Goal: Information Seeking & Learning: Learn about a topic

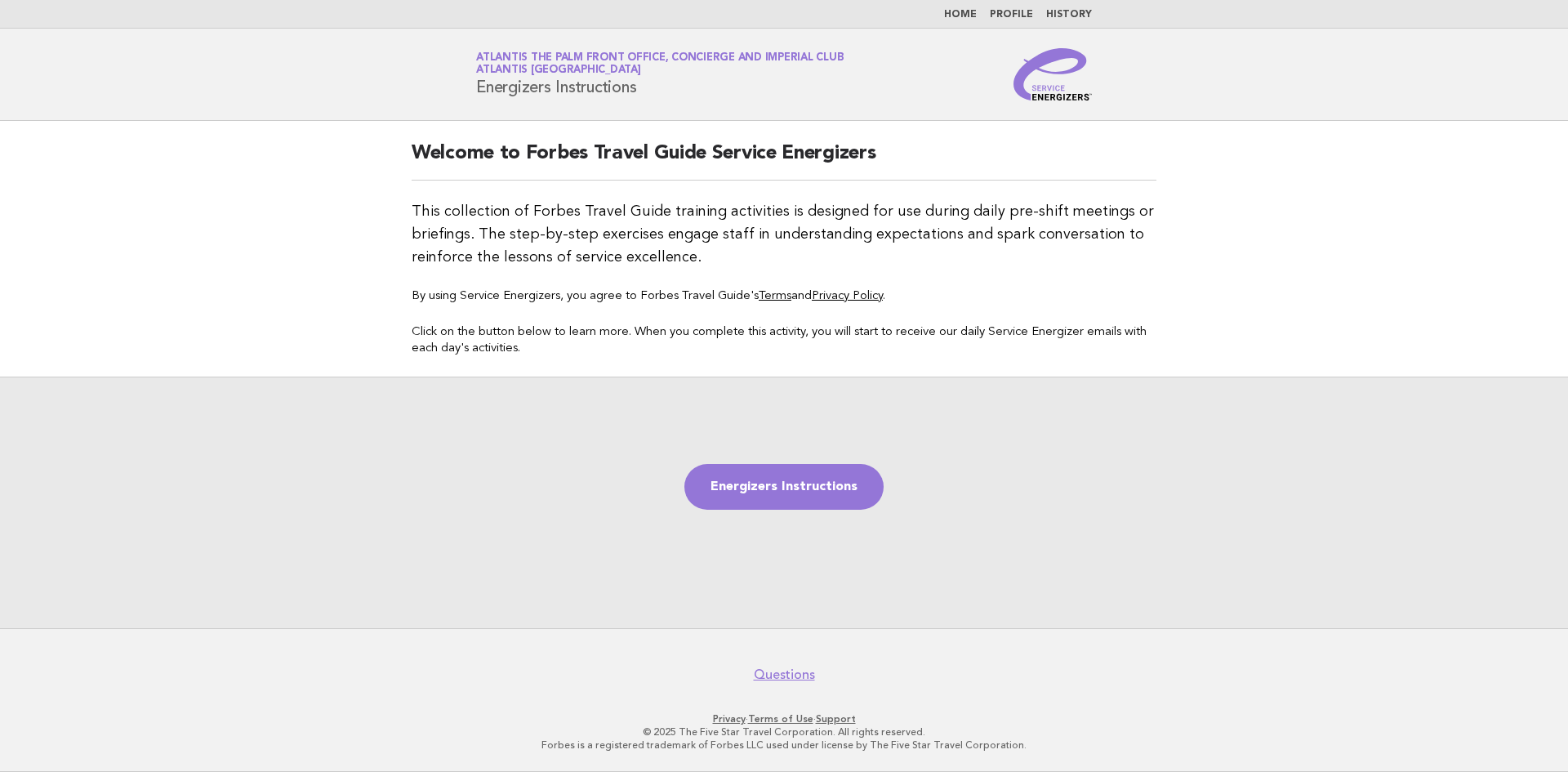
click at [960, 13] on link "Home" at bounding box center [960, 14] width 33 height 10
click at [1060, 11] on link "History" at bounding box center [1069, 14] width 46 height 10
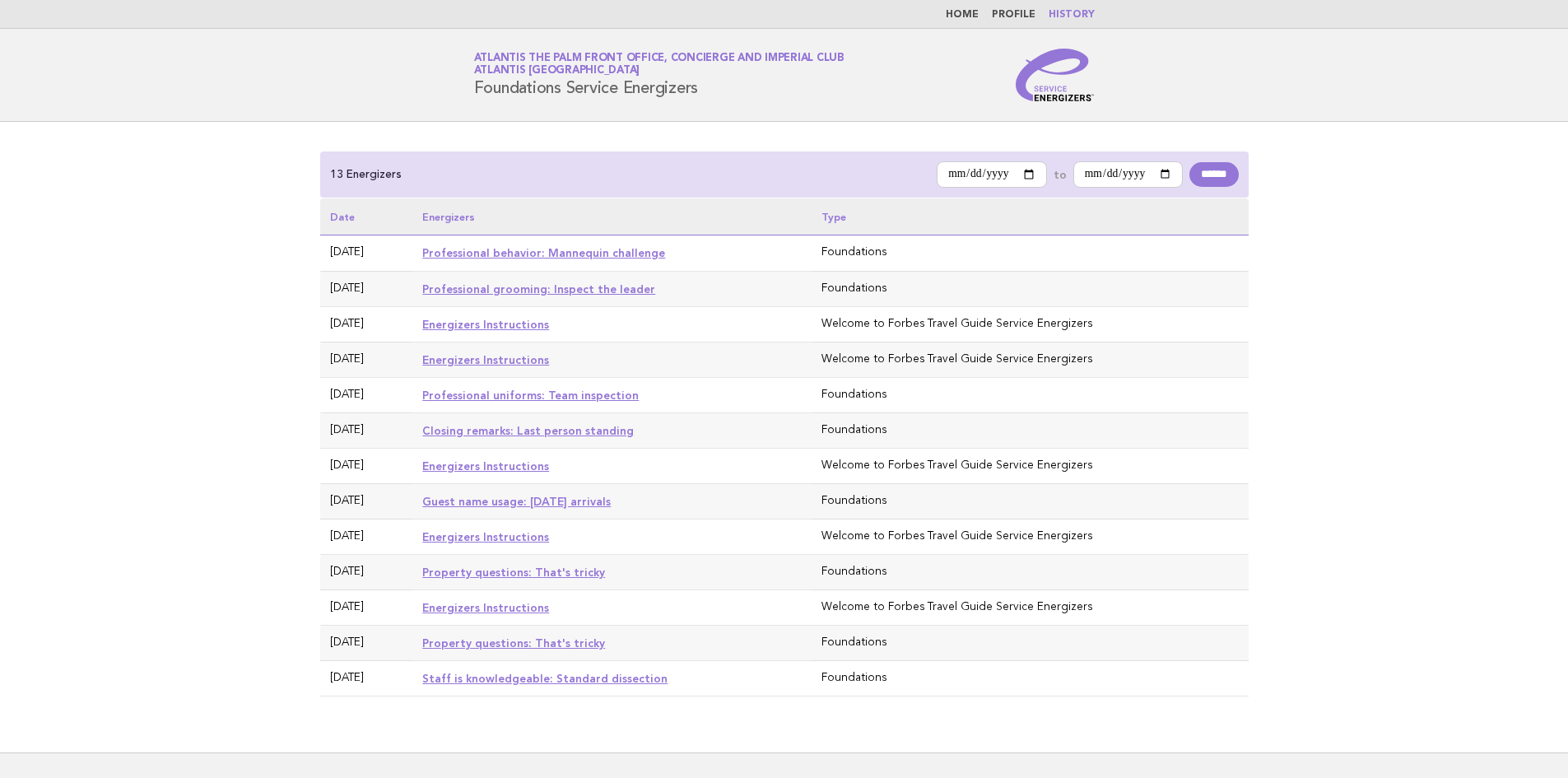
click at [532, 253] on link "Professional behavior: Mannequin challenge" at bounding box center [544, 253] width 243 height 13
